Goal: Communication & Community: Share content

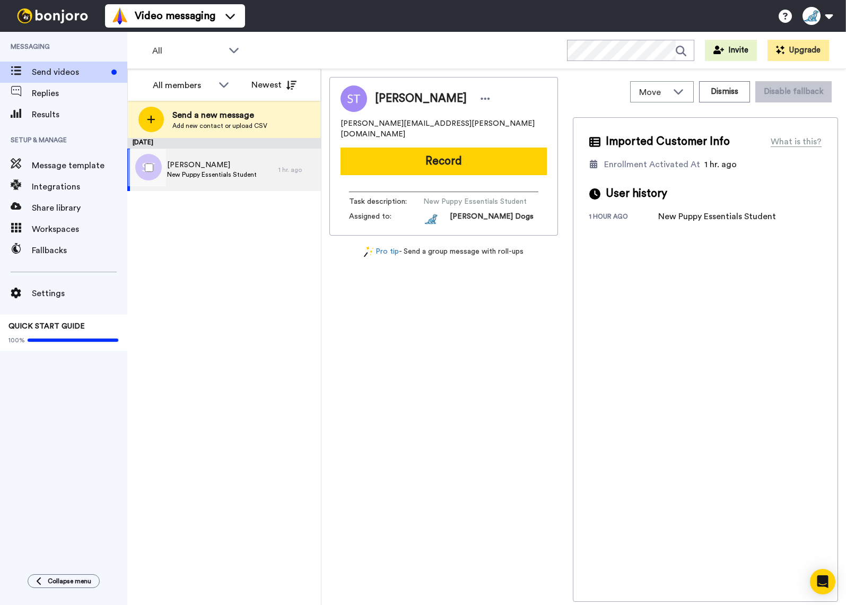
click at [212, 168] on span "[PERSON_NAME]" at bounding box center [212, 165] width 90 height 11
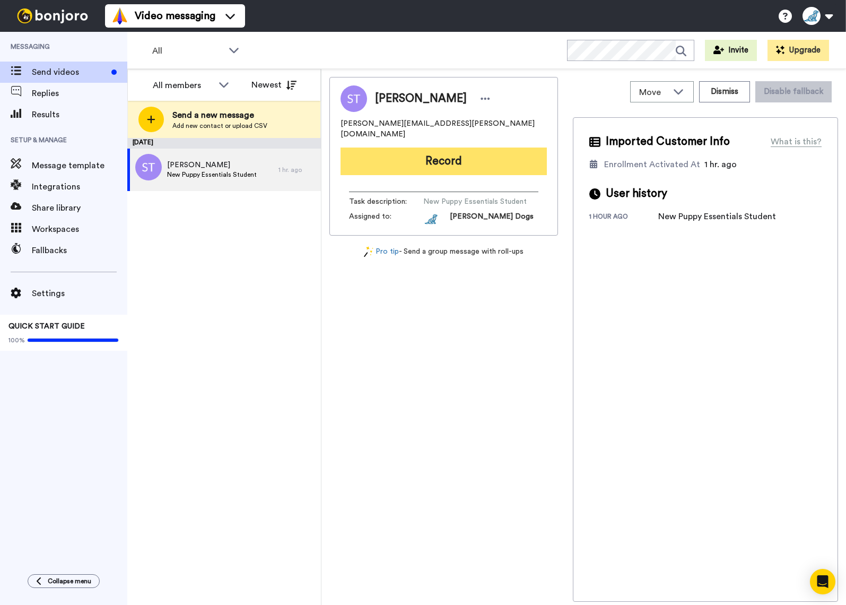
click at [458, 157] on button "Record" at bounding box center [444, 162] width 206 height 28
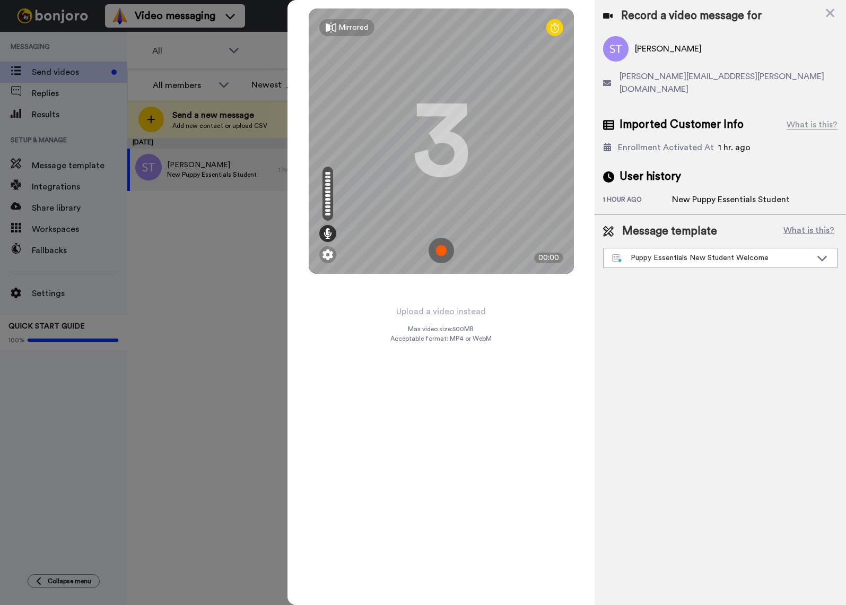
click at [445, 252] on img at bounding box center [441, 250] width 25 height 25
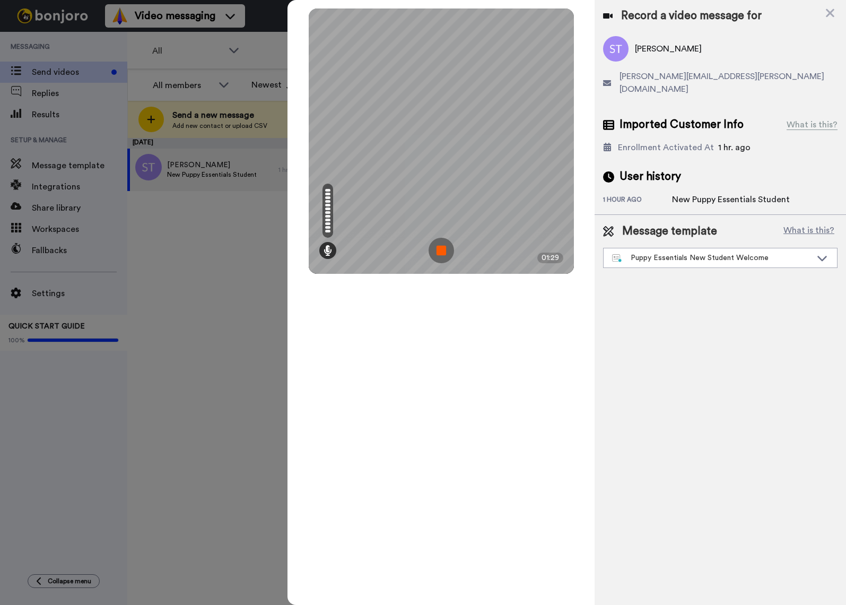
click at [445, 252] on img at bounding box center [441, 250] width 25 height 25
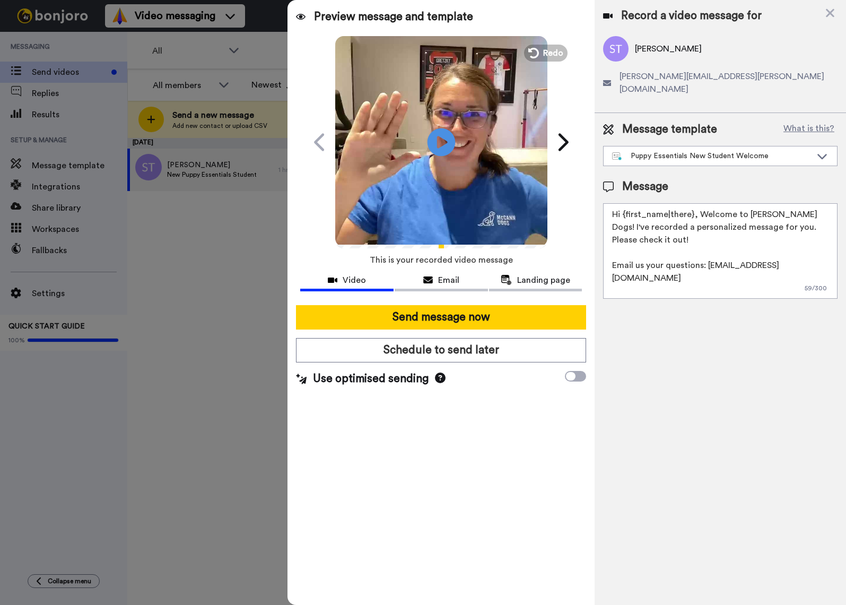
click at [441, 144] on icon "Play/Pause" at bounding box center [442, 142] width 28 height 50
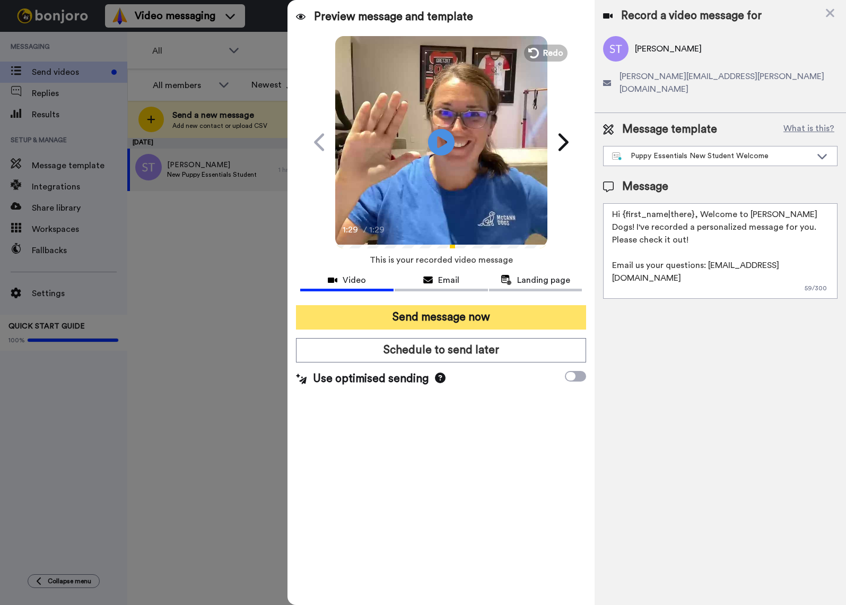
click at [455, 320] on button "Send message now" at bounding box center [441, 317] width 290 height 24
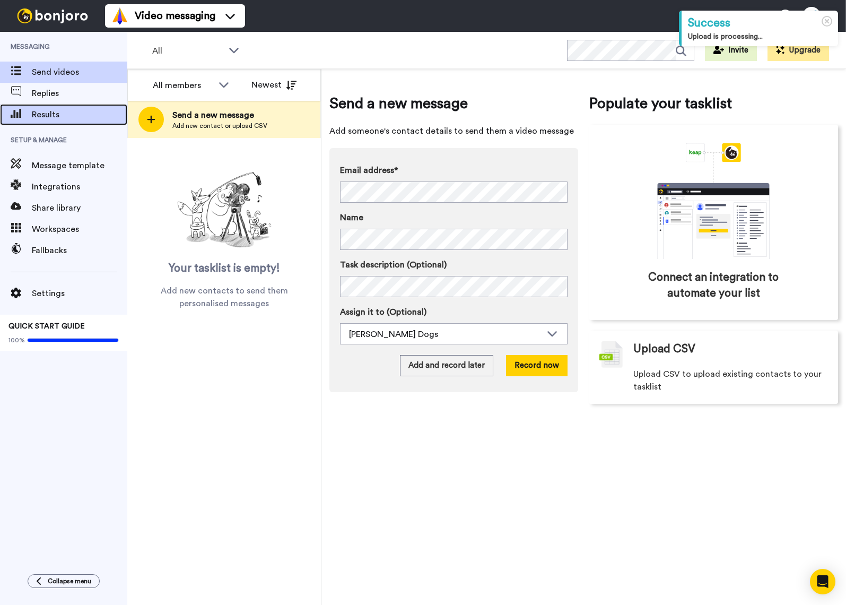
click at [46, 118] on span "Results" at bounding box center [80, 114] width 96 height 13
